Goal: Information Seeking & Learning: Find specific fact

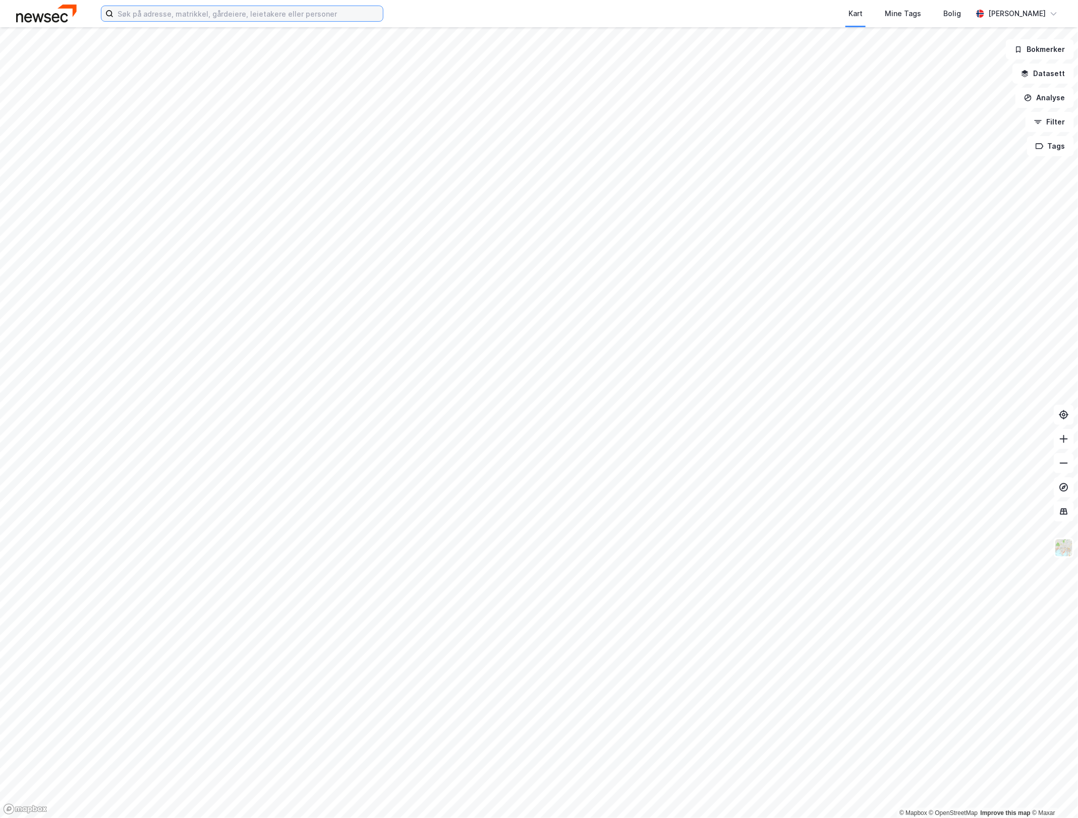
click at [200, 14] on input at bounding box center [247, 13] width 269 height 15
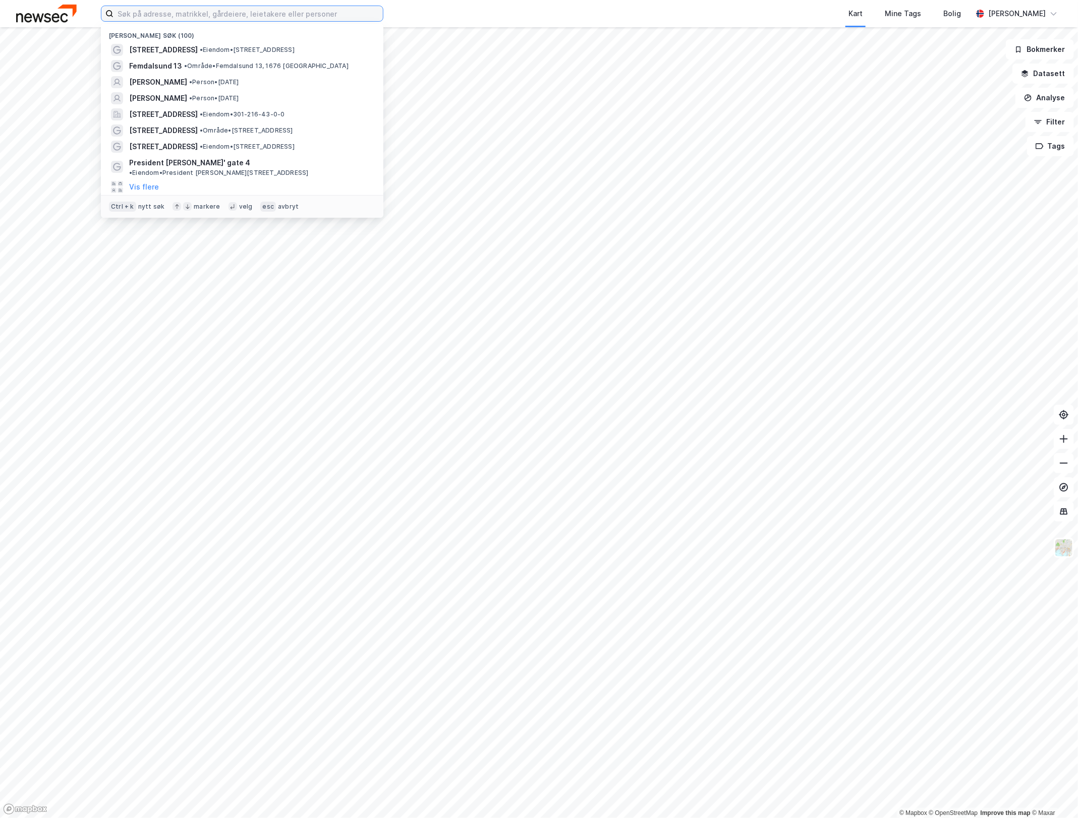
paste input "[PERSON_NAME]"
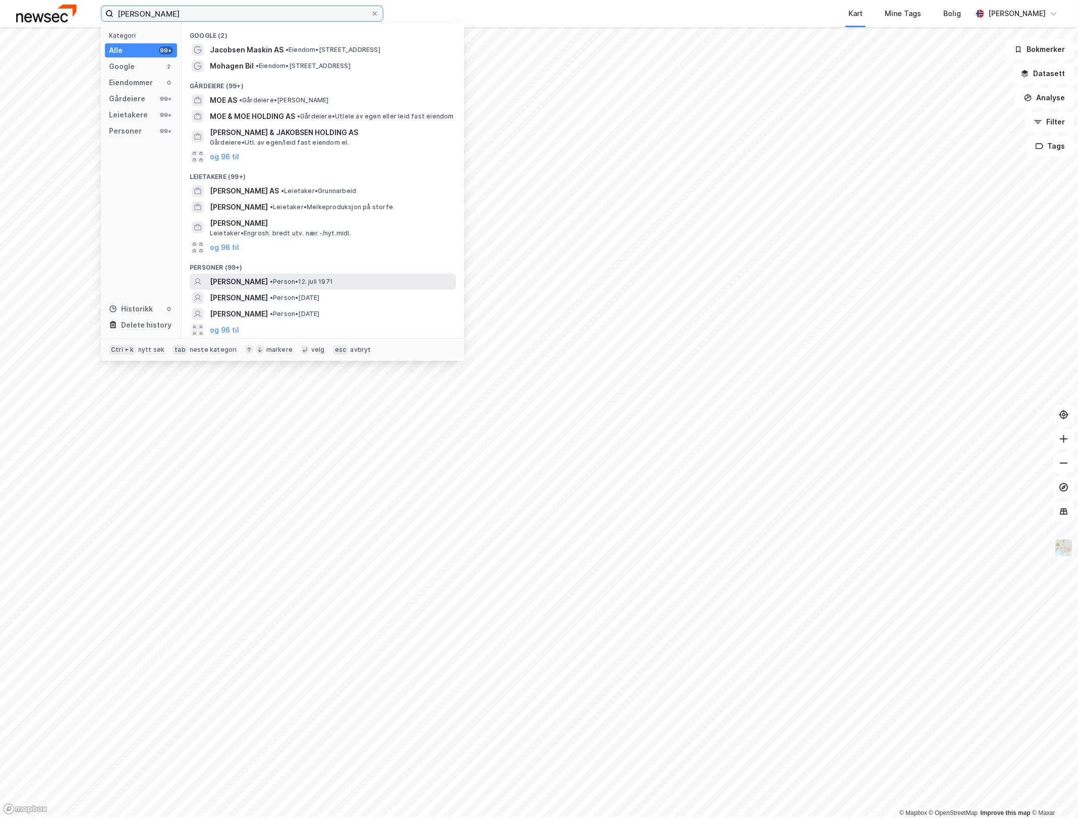
type input "[PERSON_NAME]"
click at [356, 276] on div "[PERSON_NAME] • Person • [DATE]" at bounding box center [332, 282] width 244 height 12
